Goal: Transaction & Acquisition: Purchase product/service

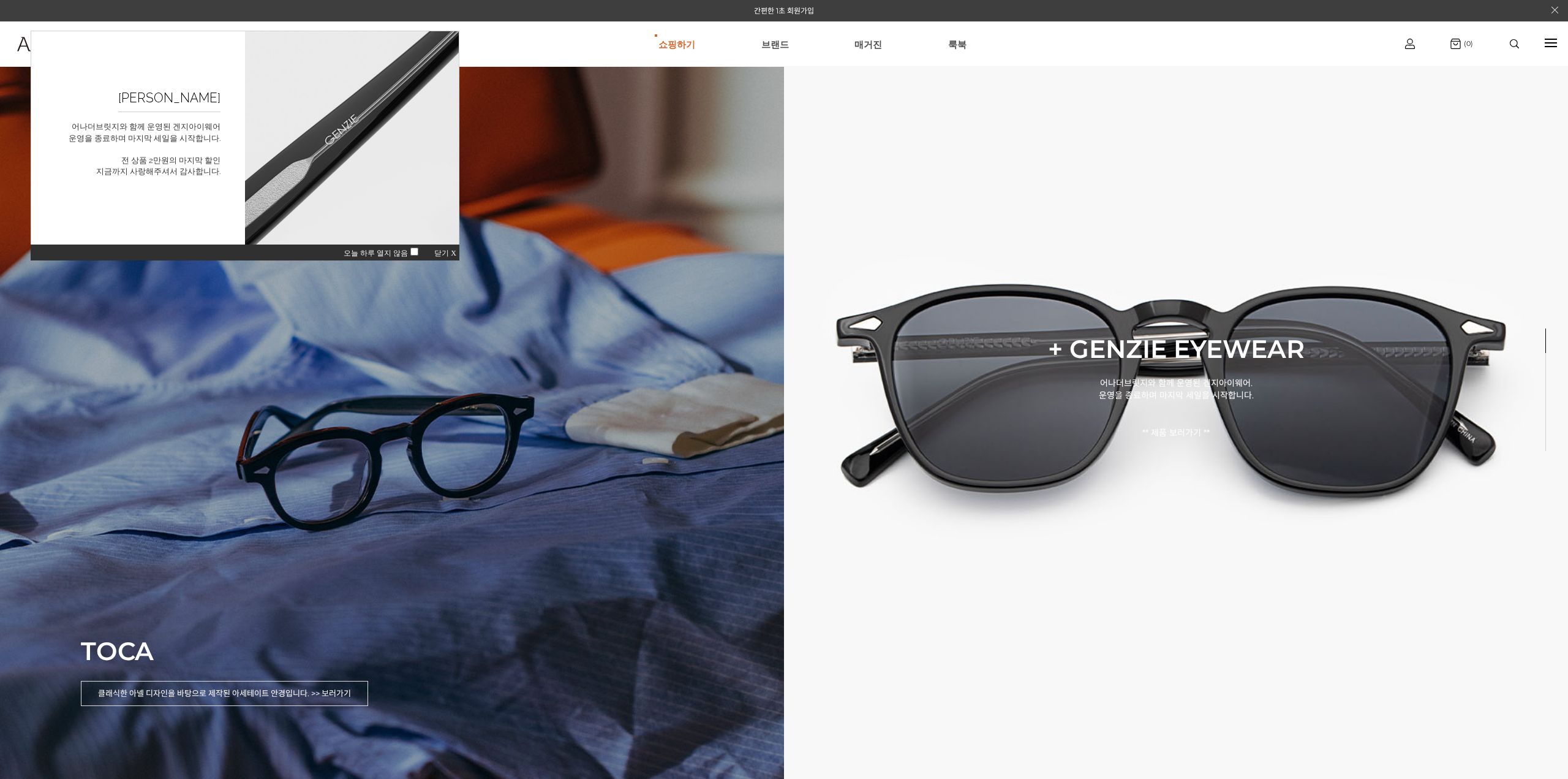
click at [531, 440] on div "TOCA 클래식한 아넬 디자인을 바탕으로 제작된 아세테이트 안경입니다. >> 보러가기" at bounding box center [392, 389] width 784 height 779
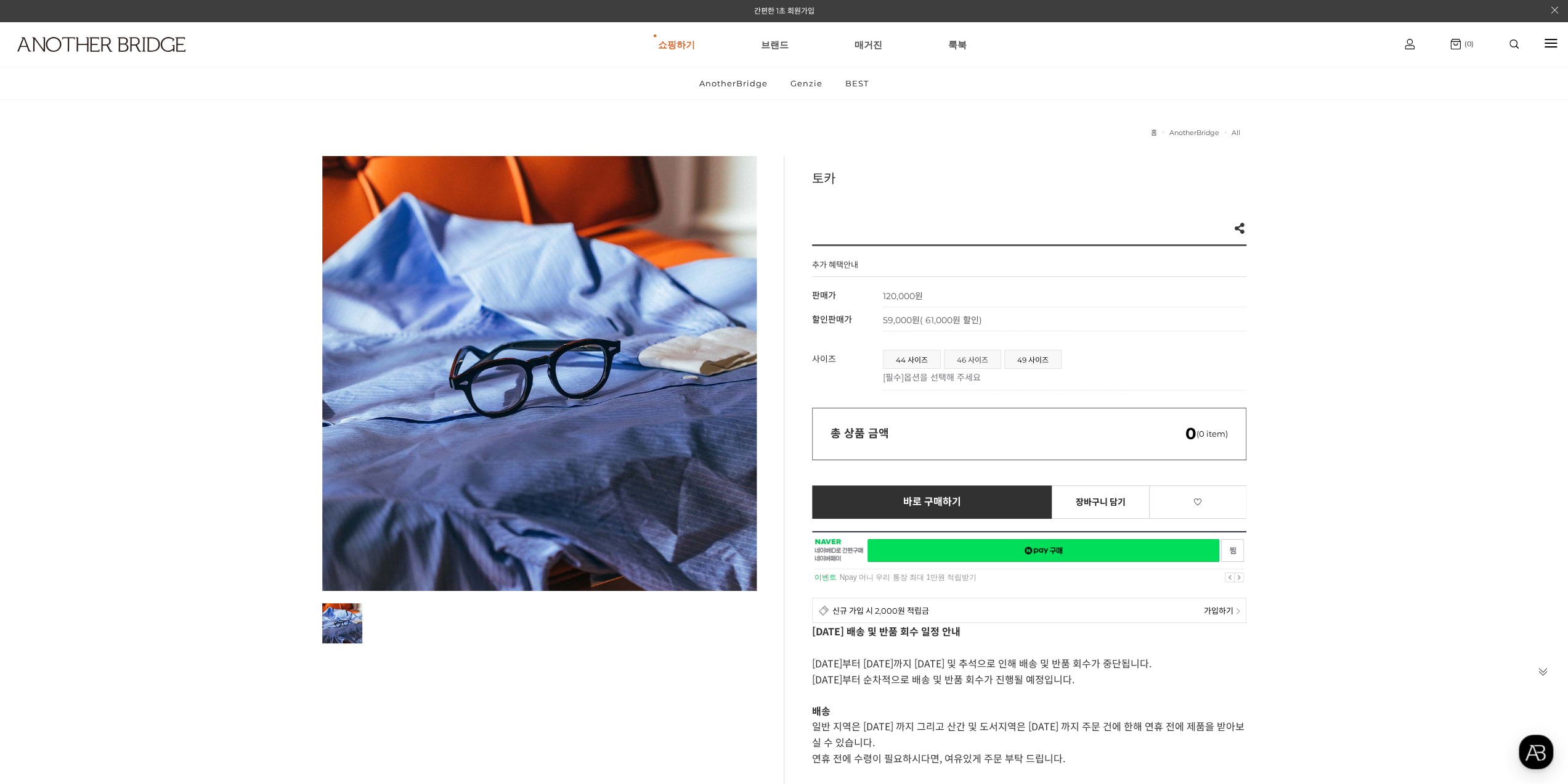
click at [972, 354] on span "46 사이즈" at bounding box center [973, 359] width 56 height 18
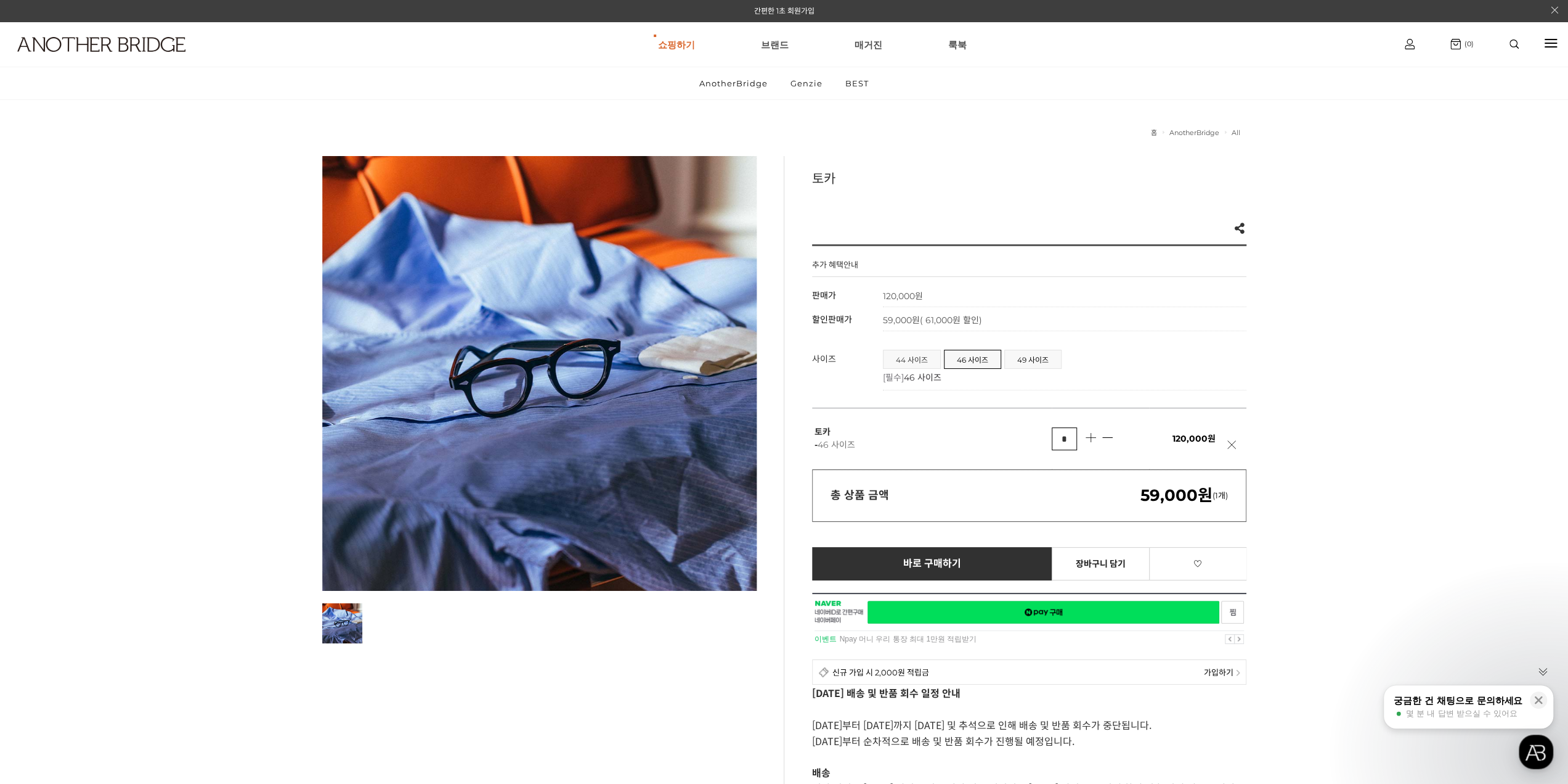
click at [891, 360] on span "44 사이즈" at bounding box center [912, 359] width 57 height 18
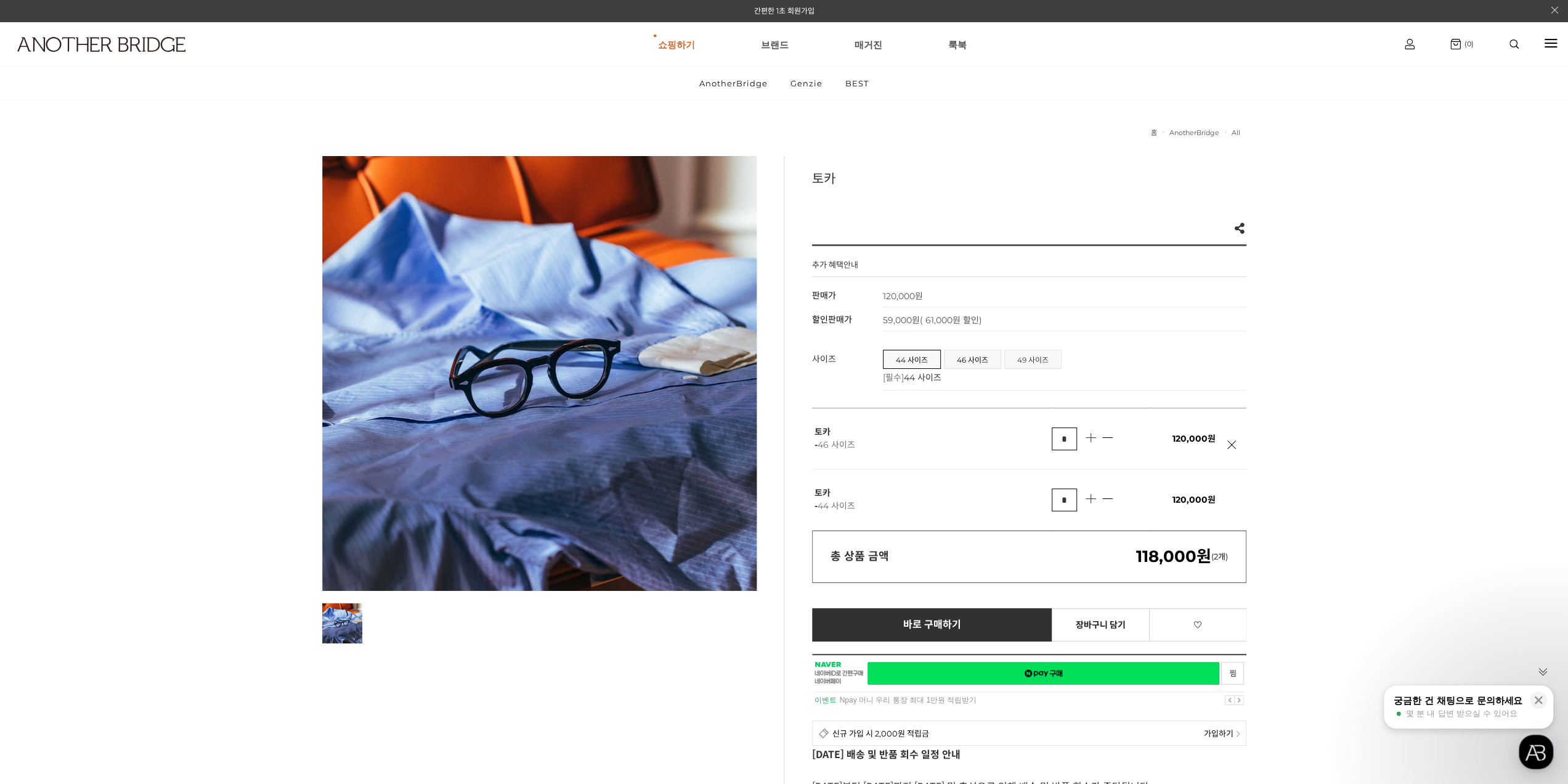
click at [1030, 360] on span "49 사이즈" at bounding box center [1033, 359] width 56 height 18
